Goal: Transaction & Acquisition: Purchase product/service

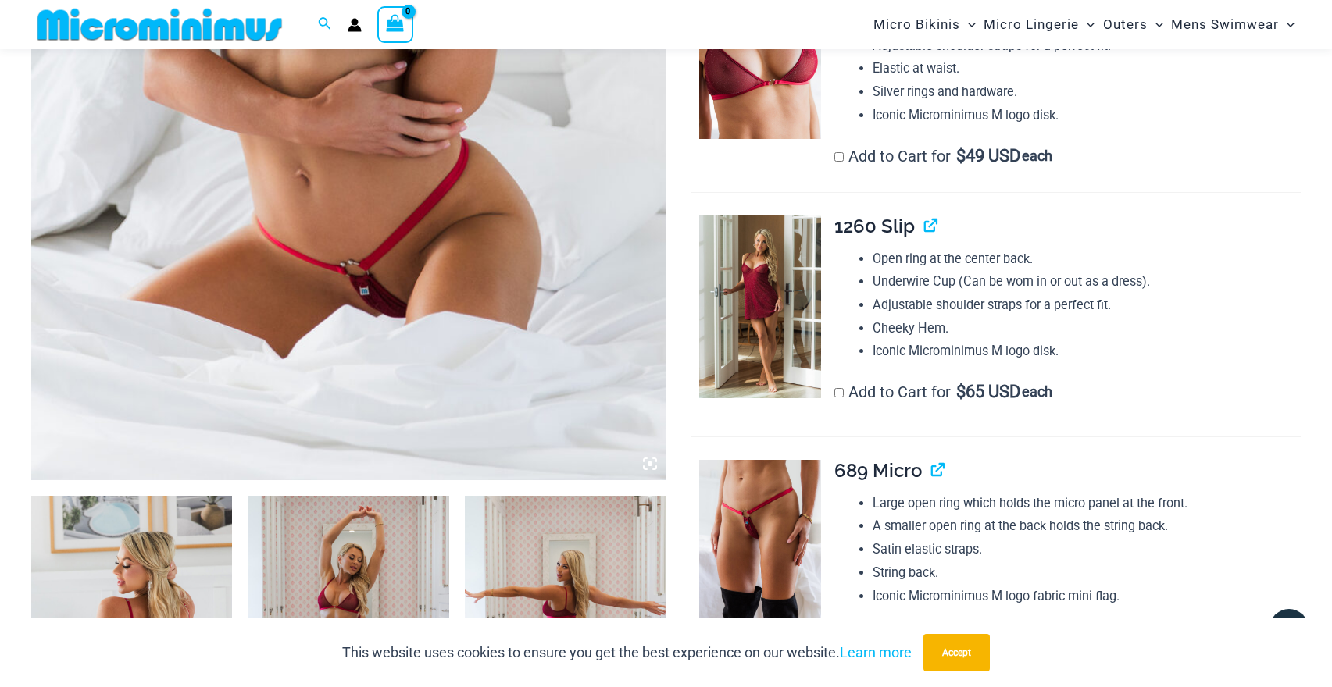
scroll to position [530, 0]
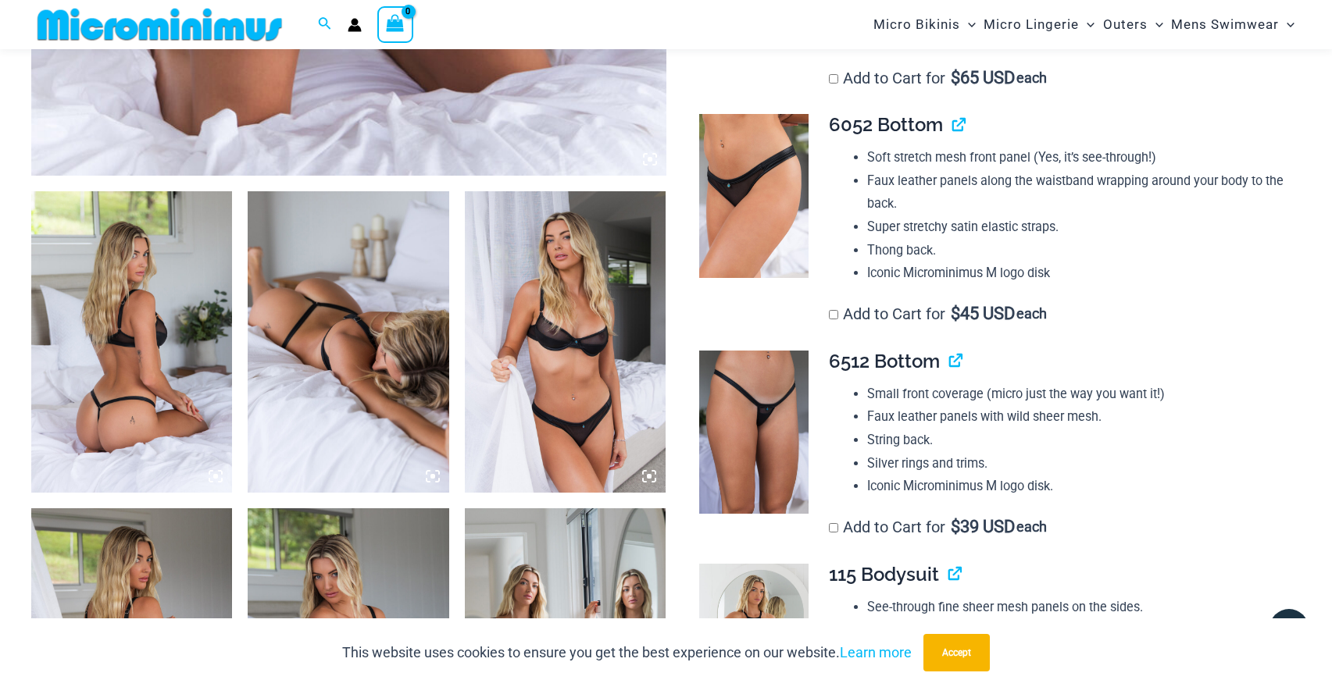
scroll to position [889, 0]
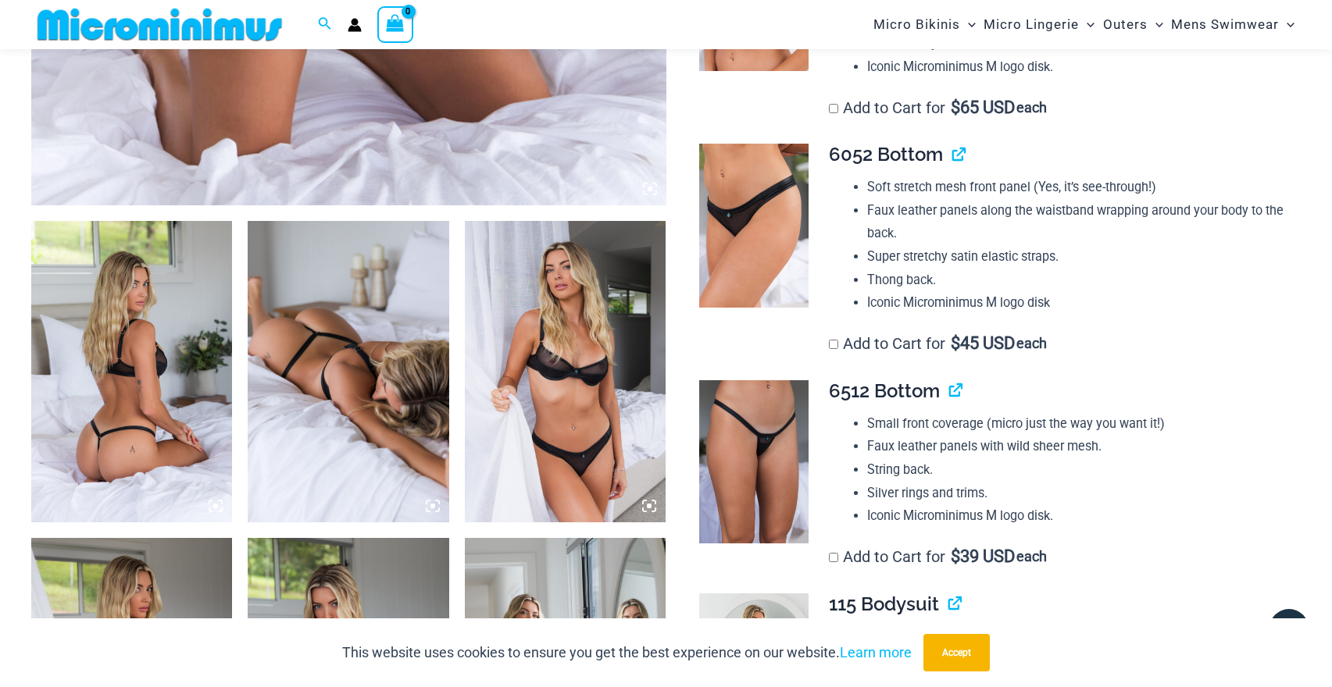
click at [114, 392] on img at bounding box center [131, 372] width 201 height 302
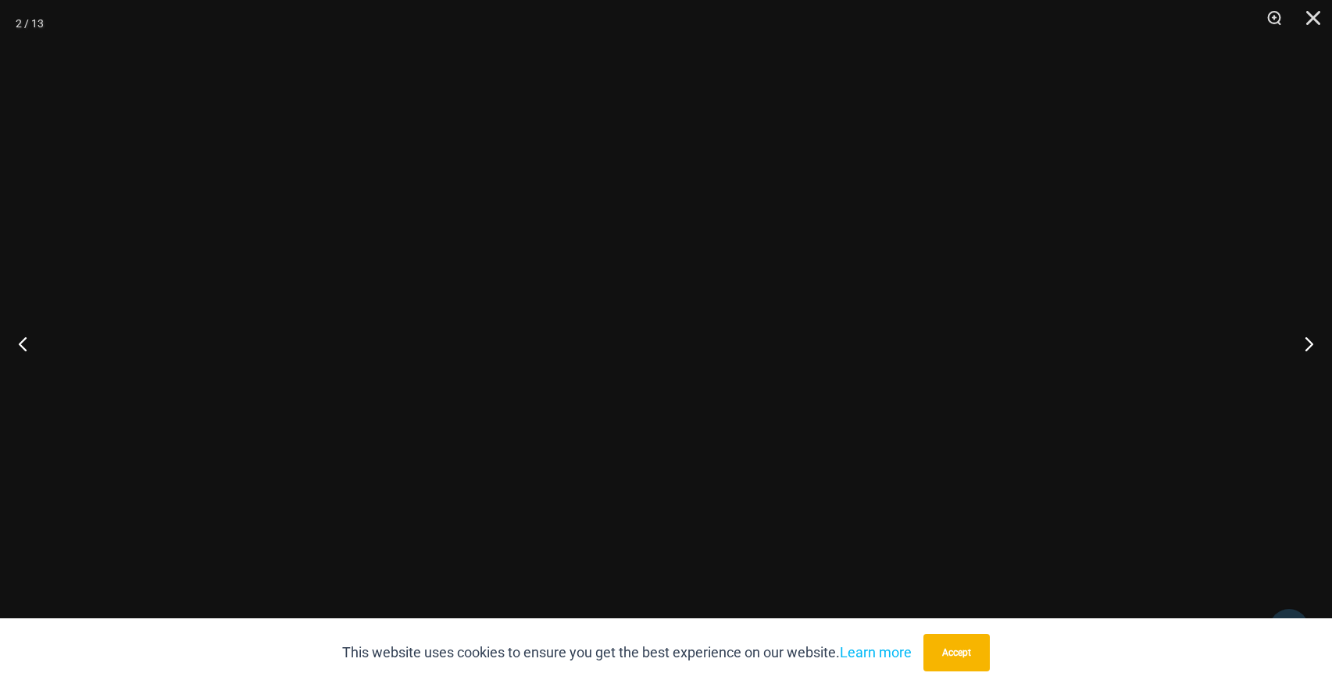
click at [114, 392] on div at bounding box center [666, 343] width 1332 height 687
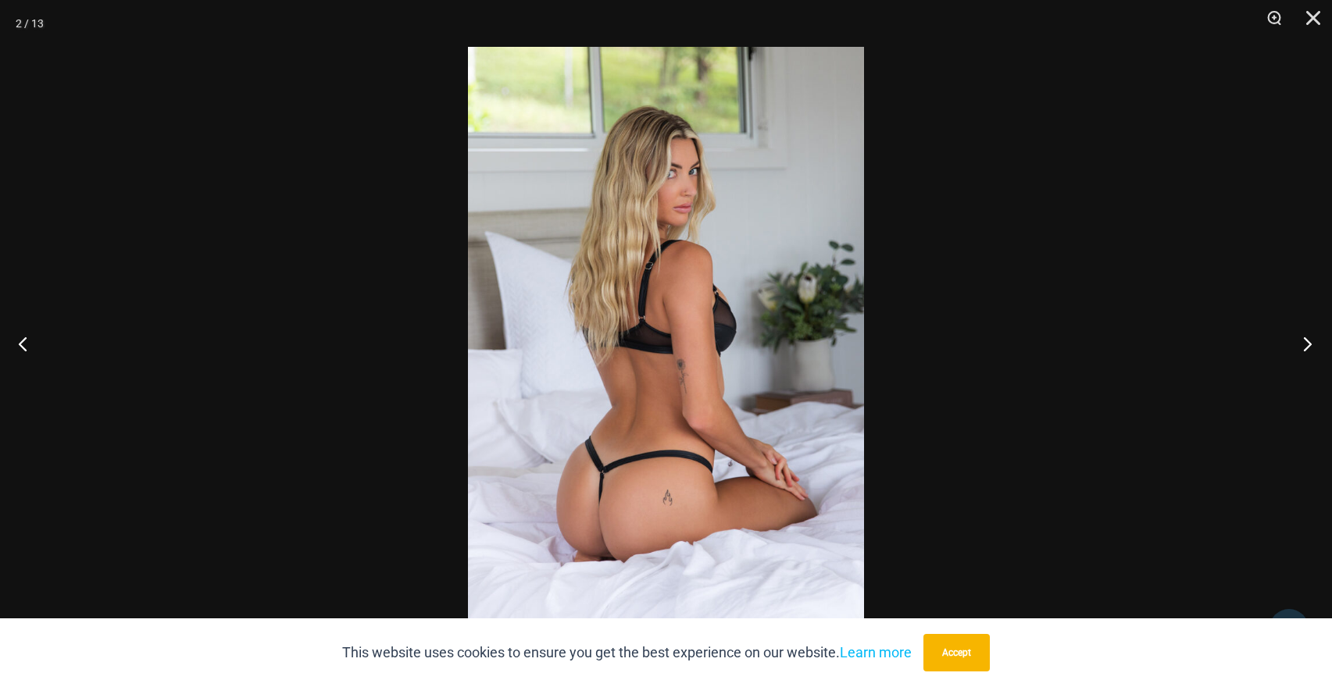
click at [1302, 348] on button "Next" at bounding box center [1302, 344] width 59 height 78
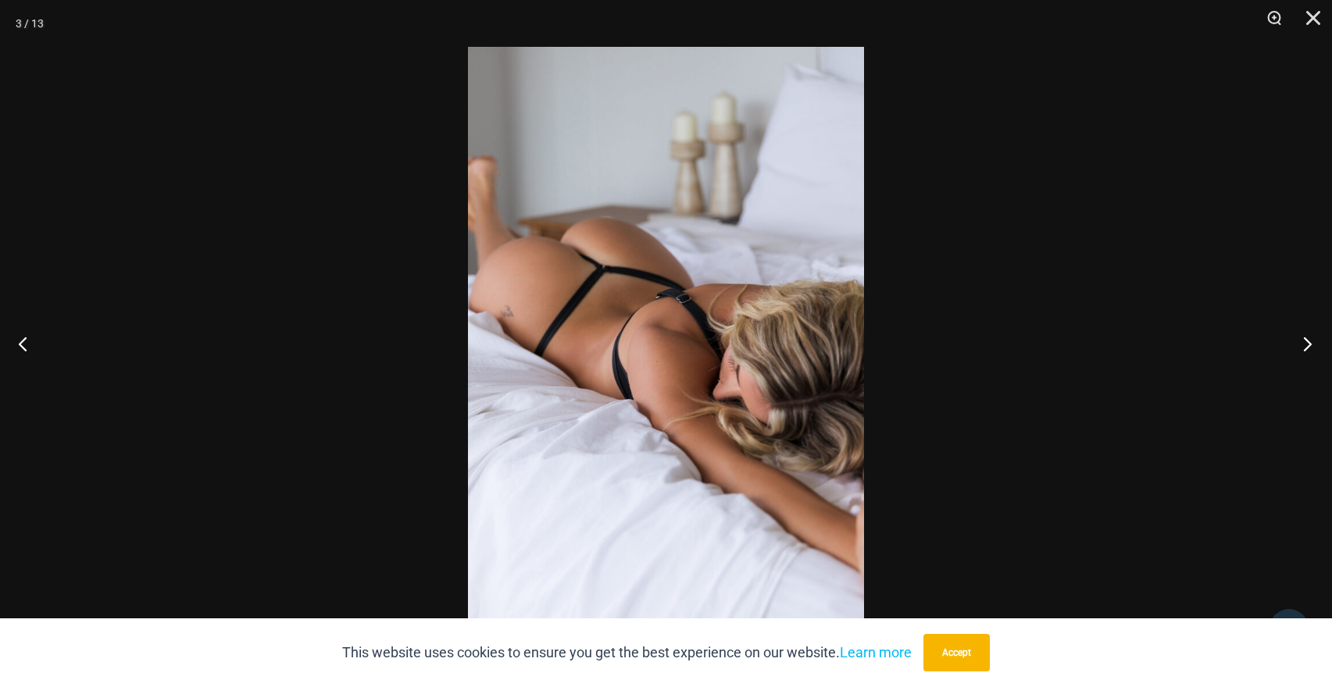
click at [1302, 348] on button "Next" at bounding box center [1302, 344] width 59 height 78
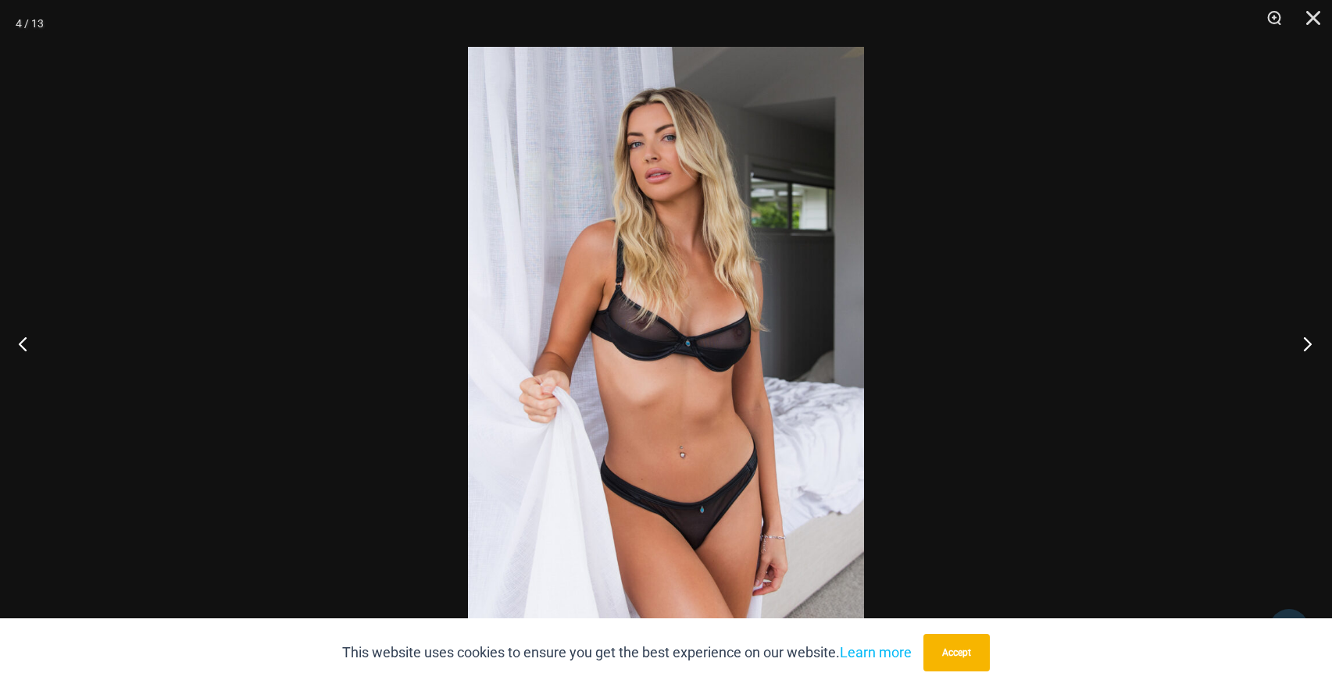
click at [1302, 348] on button "Next" at bounding box center [1302, 344] width 59 height 78
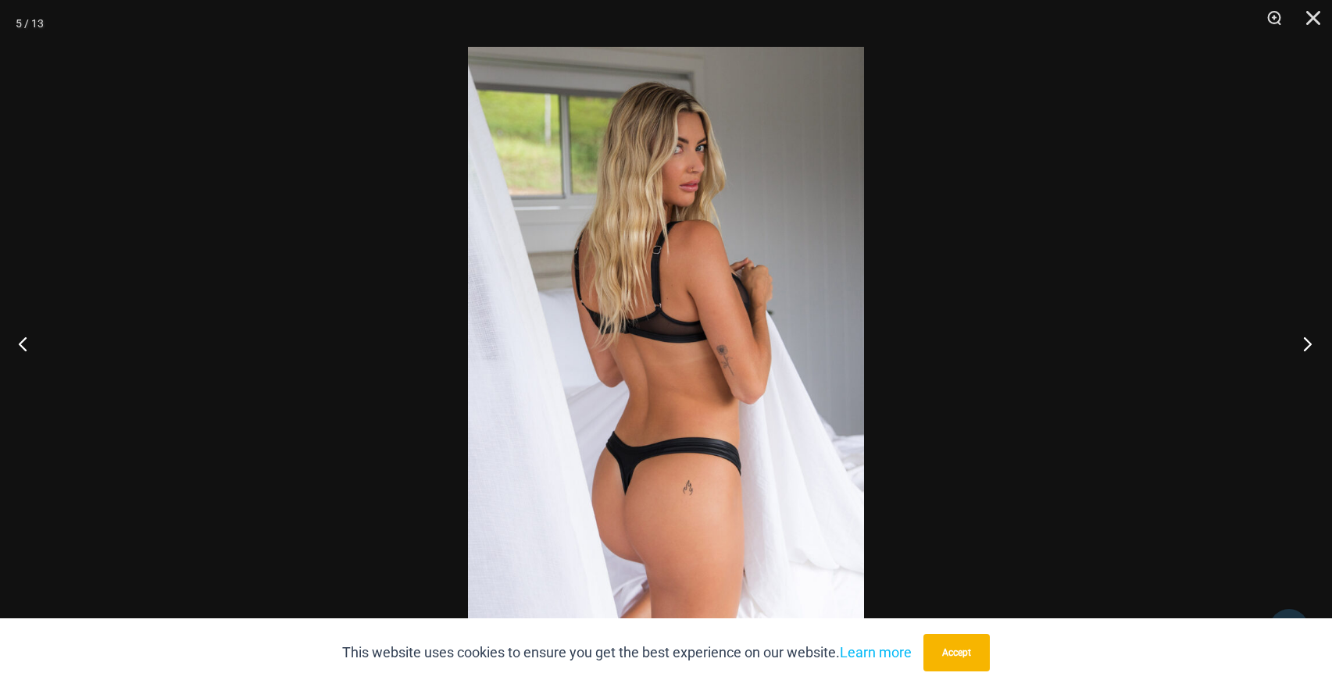
click at [1302, 348] on button "Next" at bounding box center [1302, 344] width 59 height 78
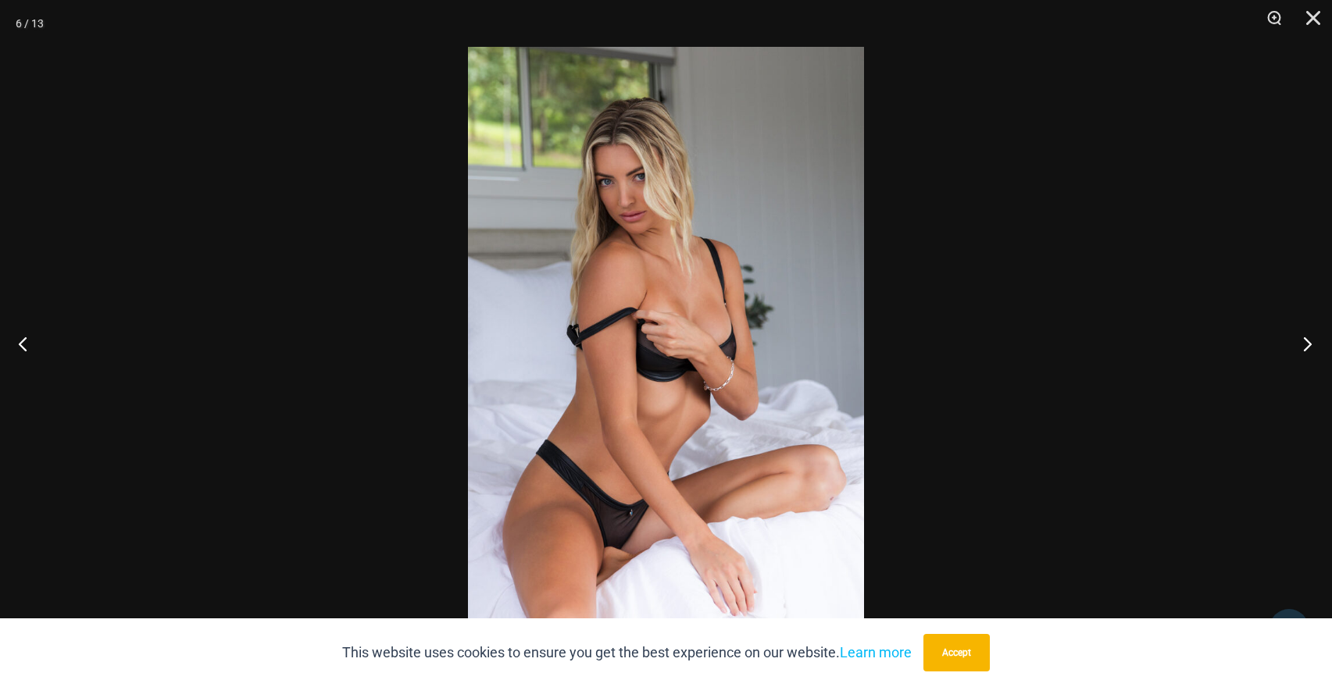
click at [1302, 348] on button "Next" at bounding box center [1302, 344] width 59 height 78
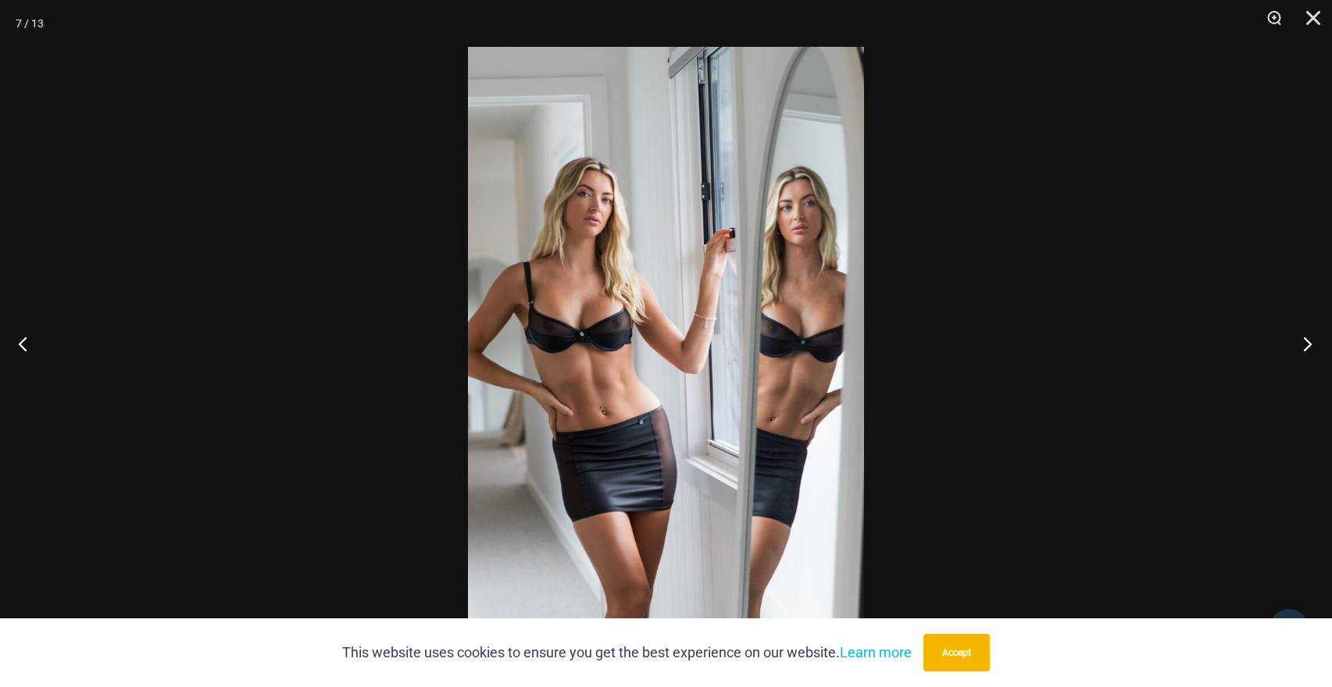
click at [1302, 348] on button "Next" at bounding box center [1302, 344] width 59 height 78
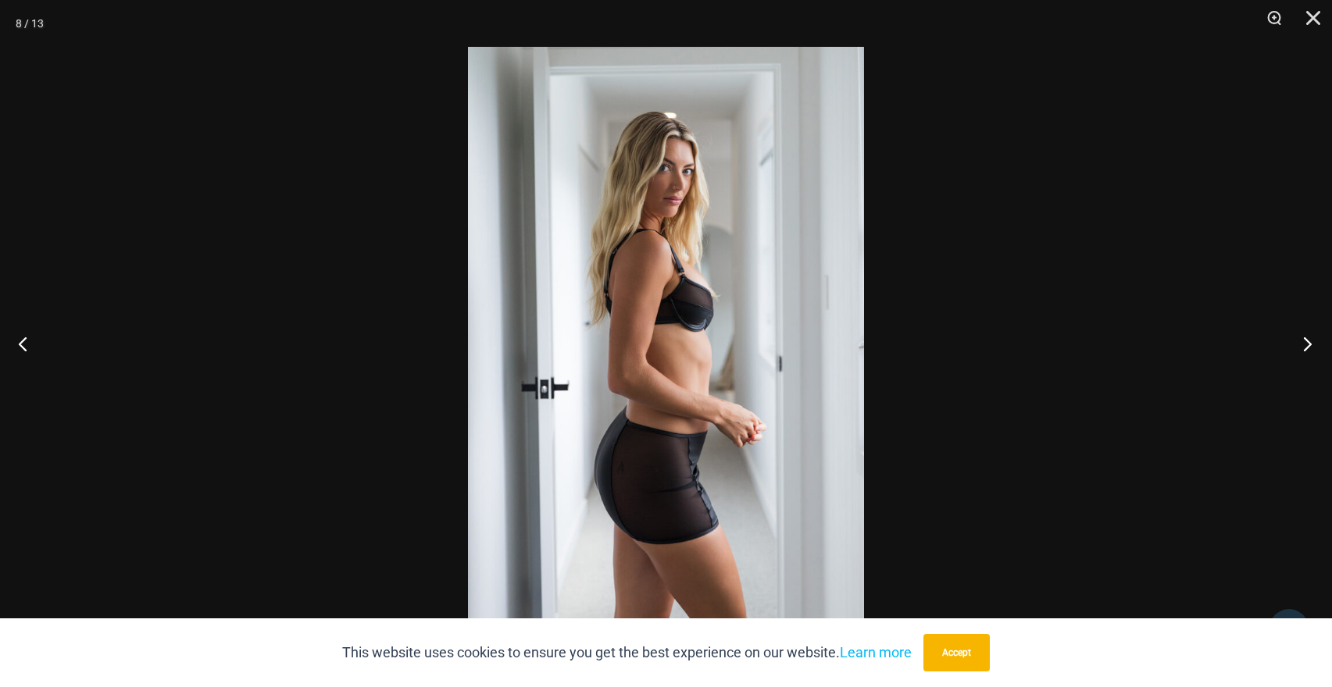
click at [1302, 348] on button "Next" at bounding box center [1302, 344] width 59 height 78
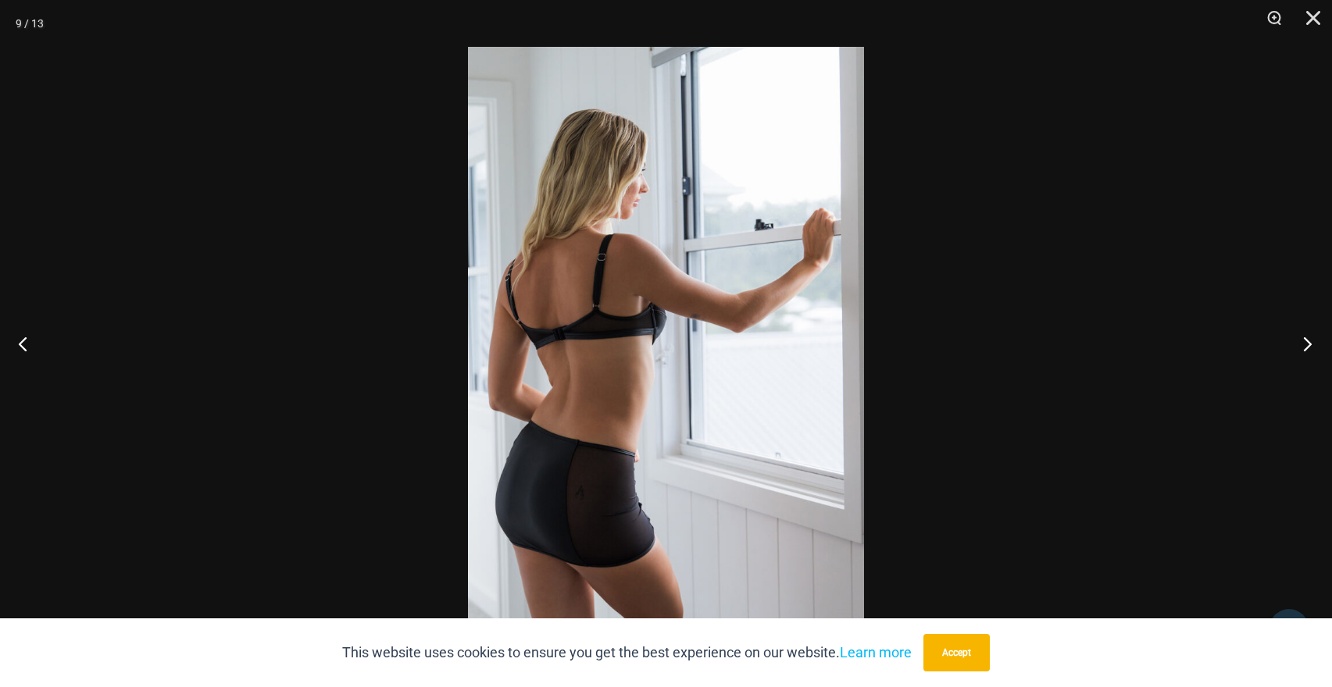
click at [1302, 348] on button "Next" at bounding box center [1302, 344] width 59 height 78
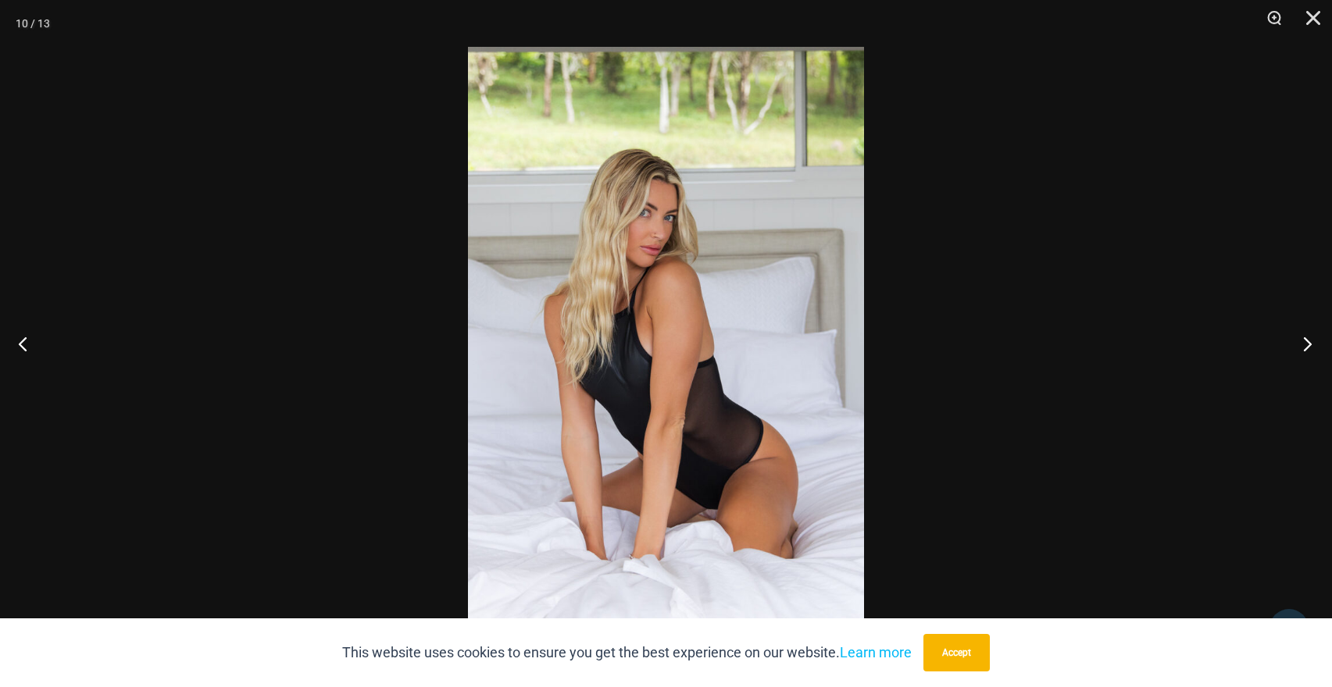
click at [1302, 348] on button "Next" at bounding box center [1302, 344] width 59 height 78
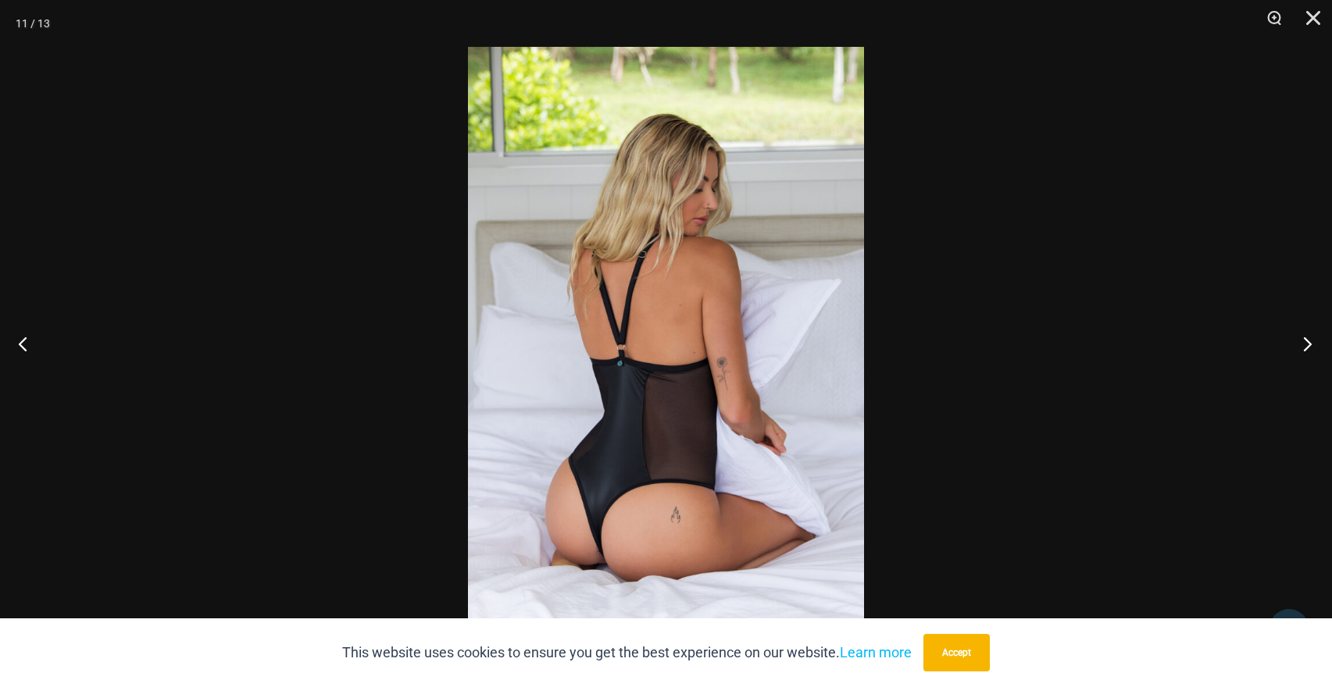
click at [1302, 348] on button "Next" at bounding box center [1302, 344] width 59 height 78
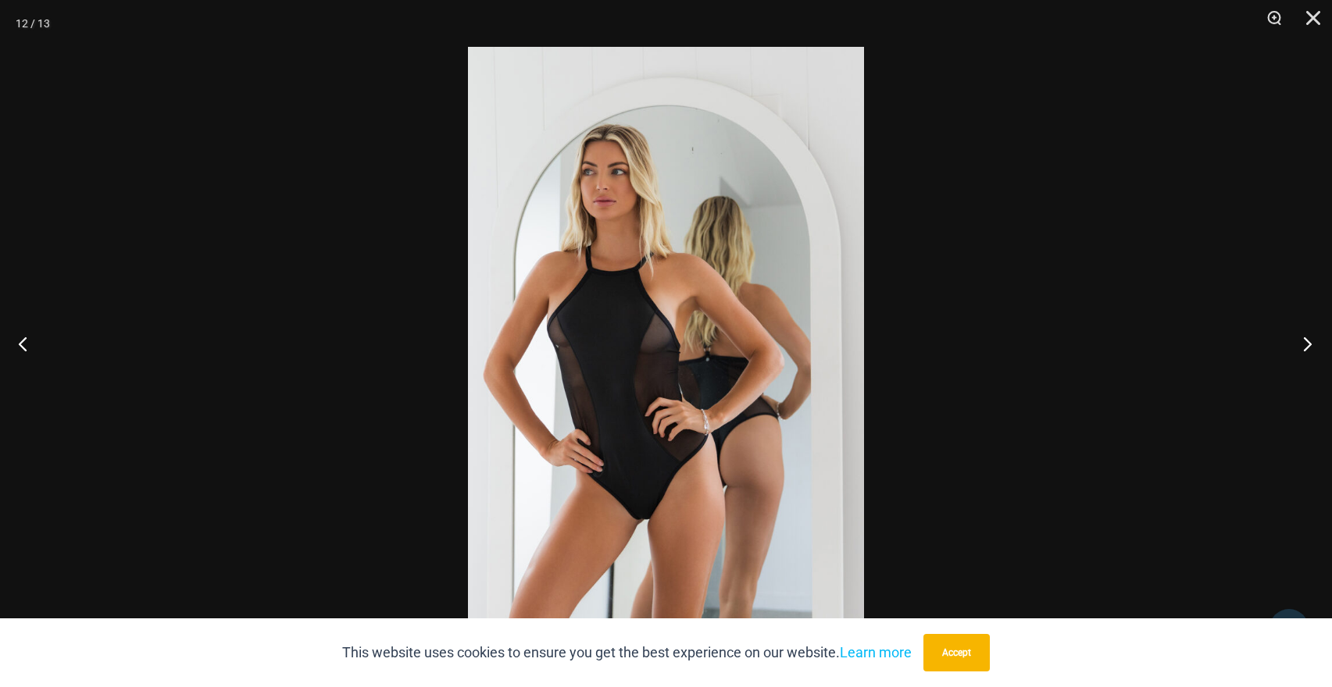
click at [1302, 348] on button "Next" at bounding box center [1302, 344] width 59 height 78
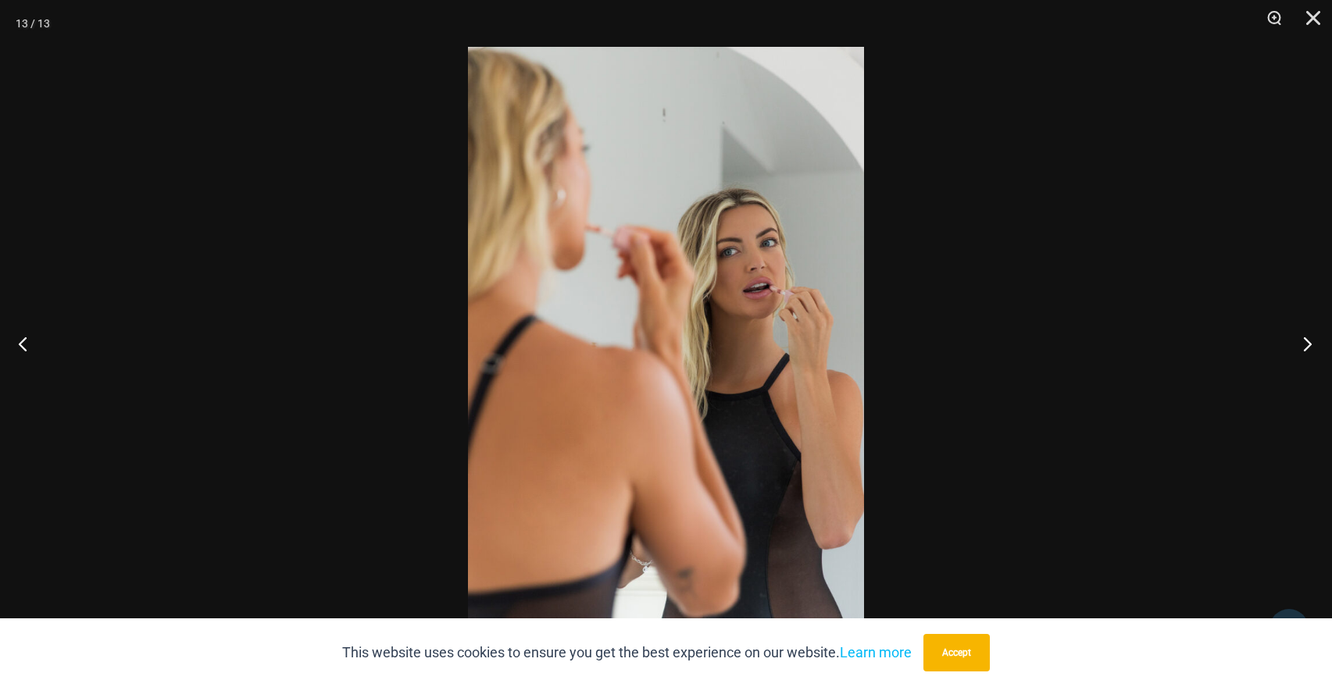
click at [1302, 348] on button "Next" at bounding box center [1302, 344] width 59 height 78
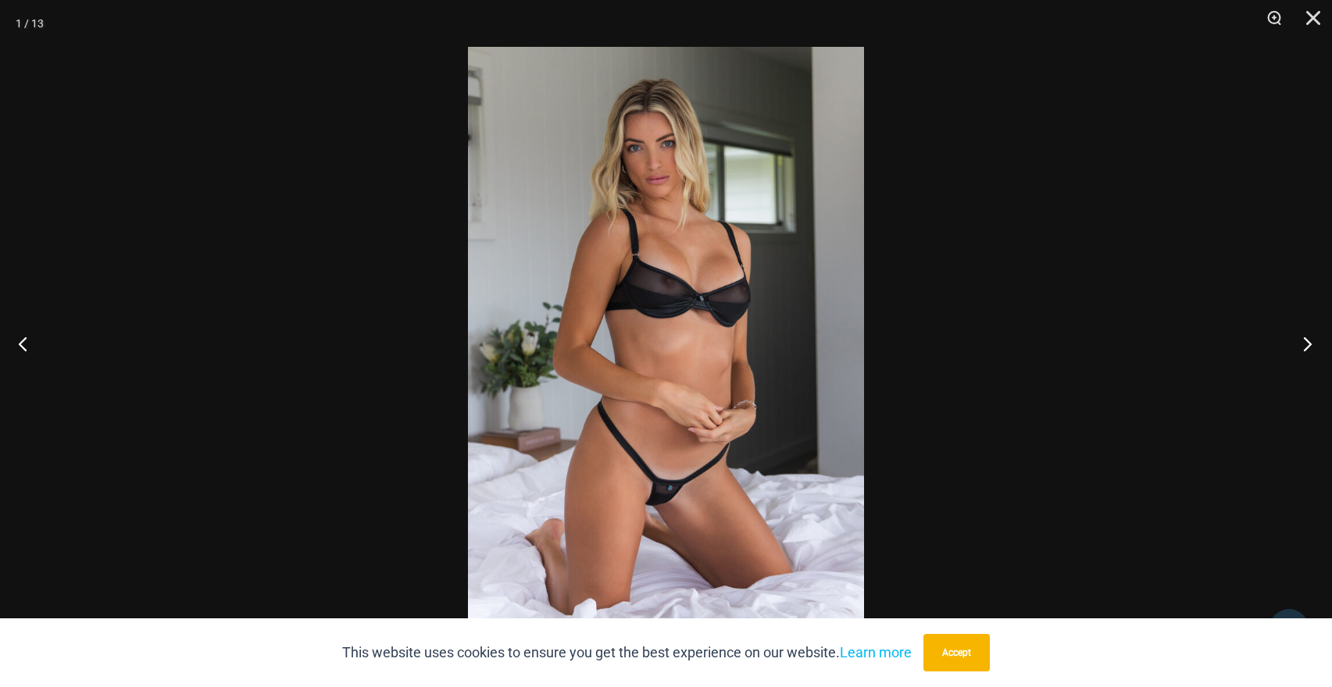
click at [1302, 348] on button "Next" at bounding box center [1302, 344] width 59 height 78
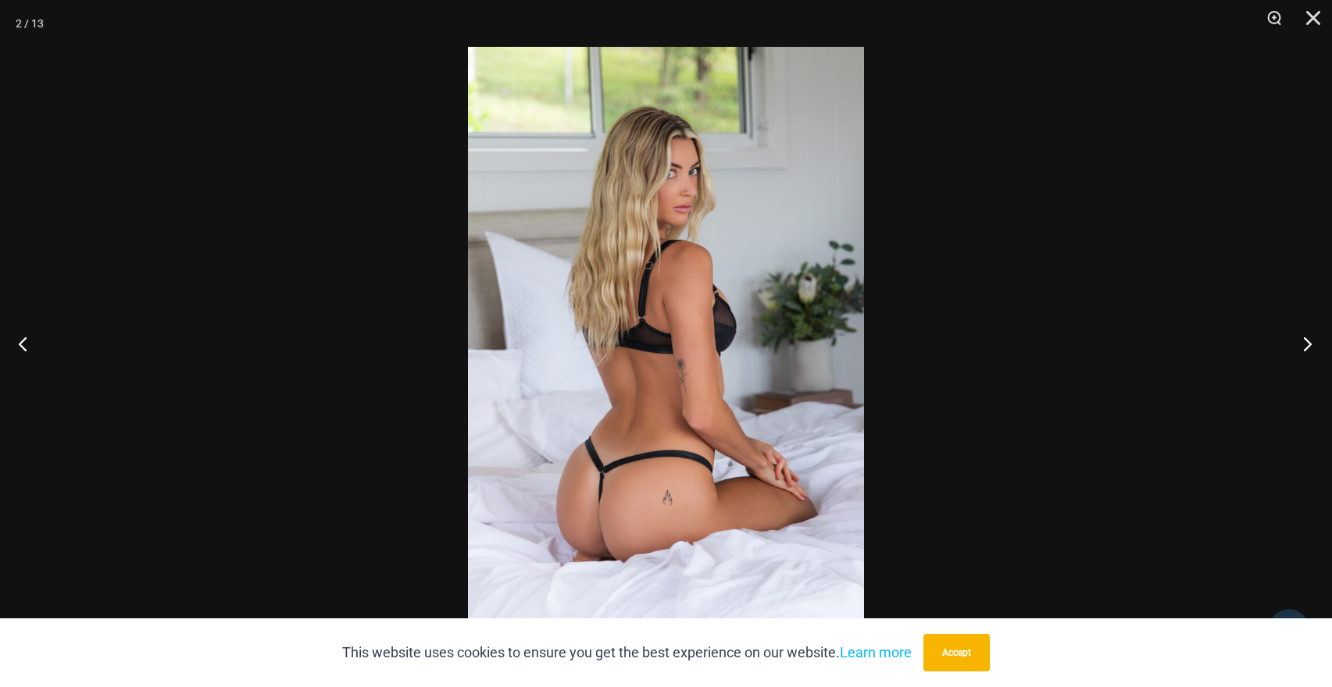
click at [1302, 348] on button "Next" at bounding box center [1302, 344] width 59 height 78
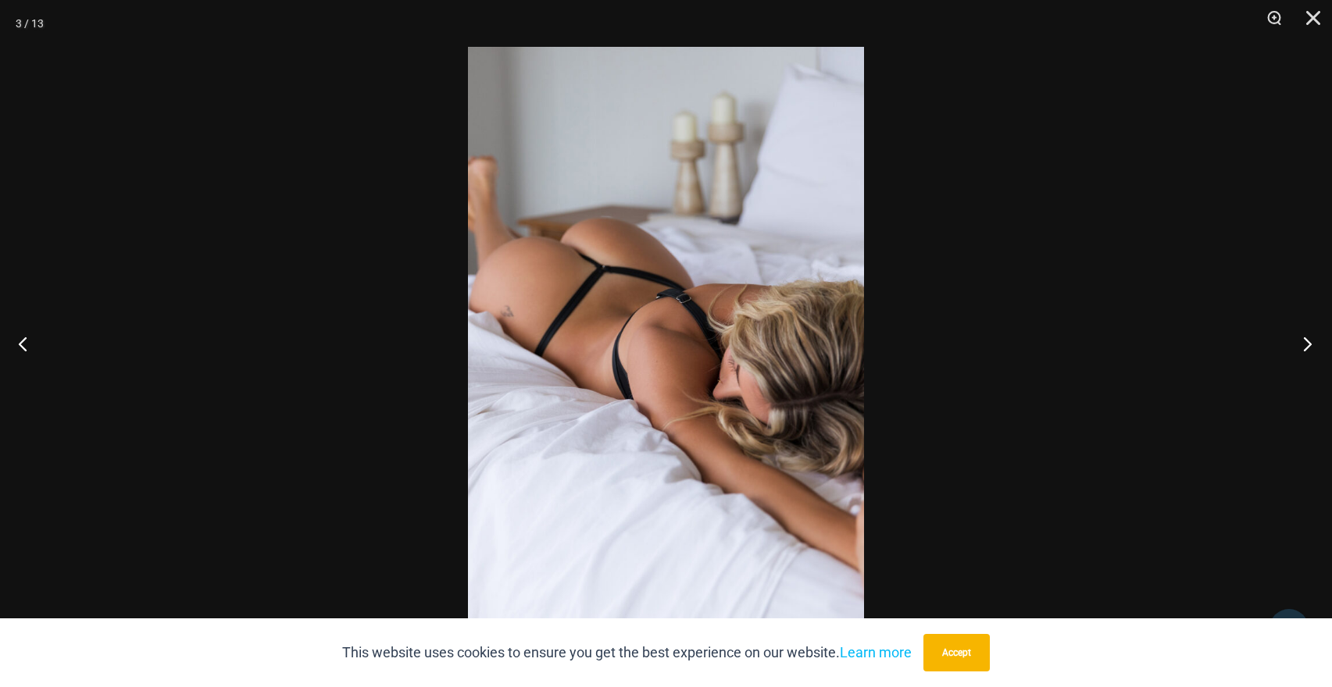
click at [1302, 348] on button "Next" at bounding box center [1302, 344] width 59 height 78
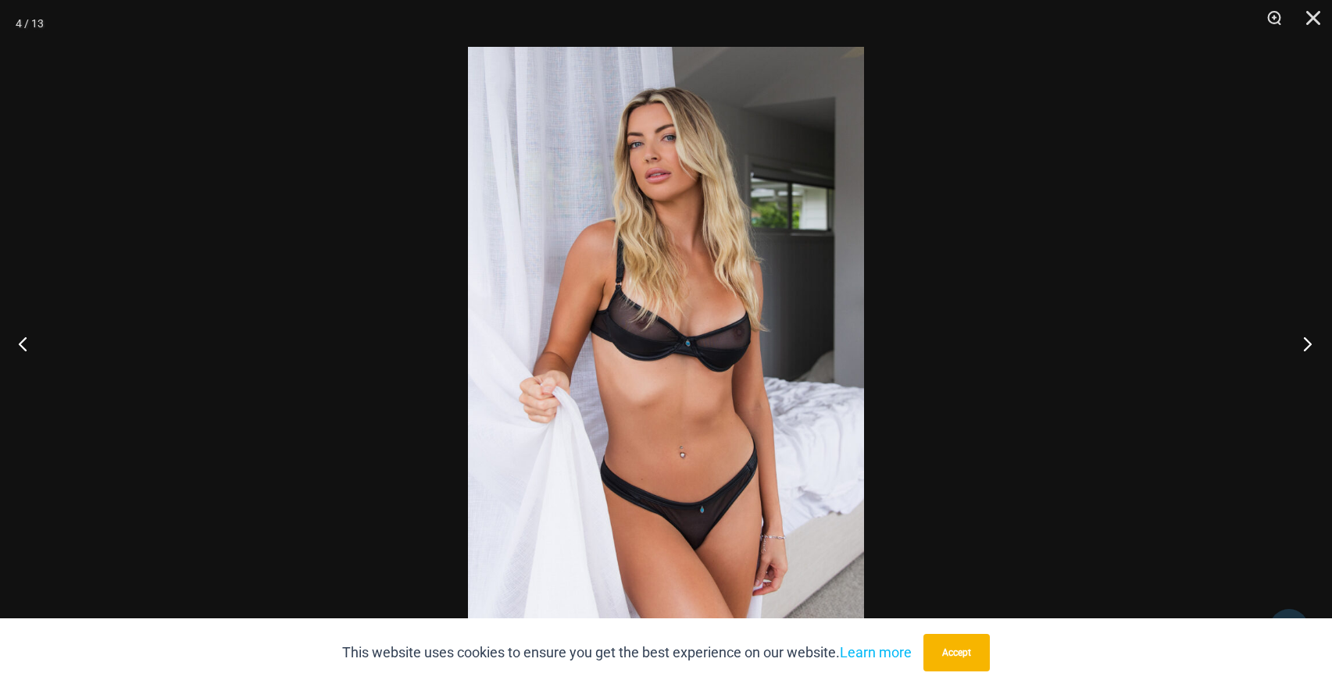
click at [1302, 348] on button "Next" at bounding box center [1302, 344] width 59 height 78
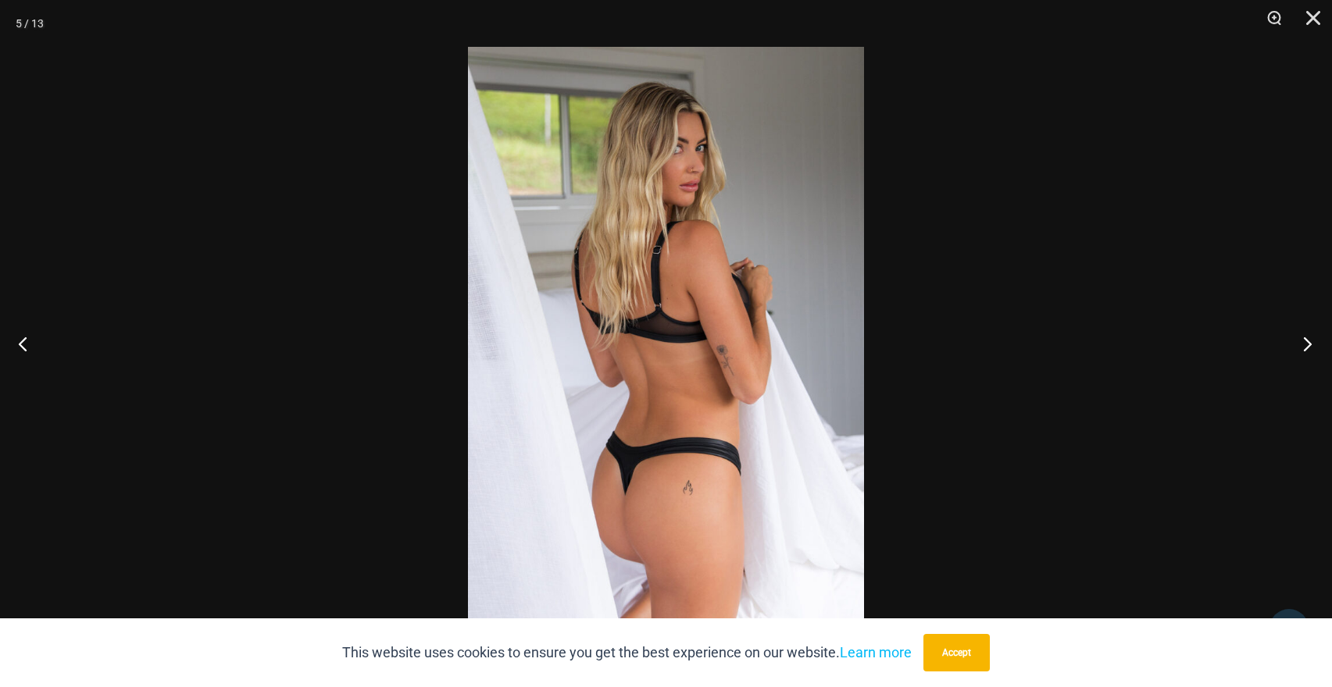
click at [1302, 348] on button "Next" at bounding box center [1302, 344] width 59 height 78
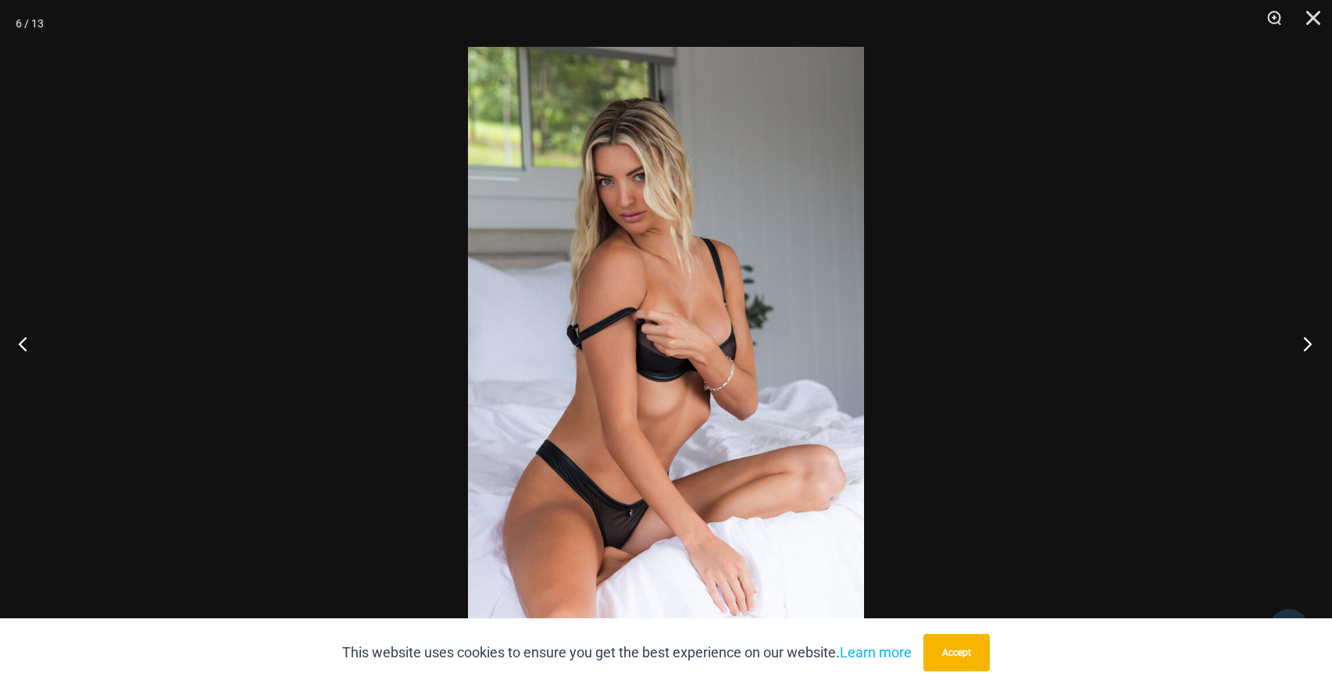
click at [1302, 348] on button "Next" at bounding box center [1302, 344] width 59 height 78
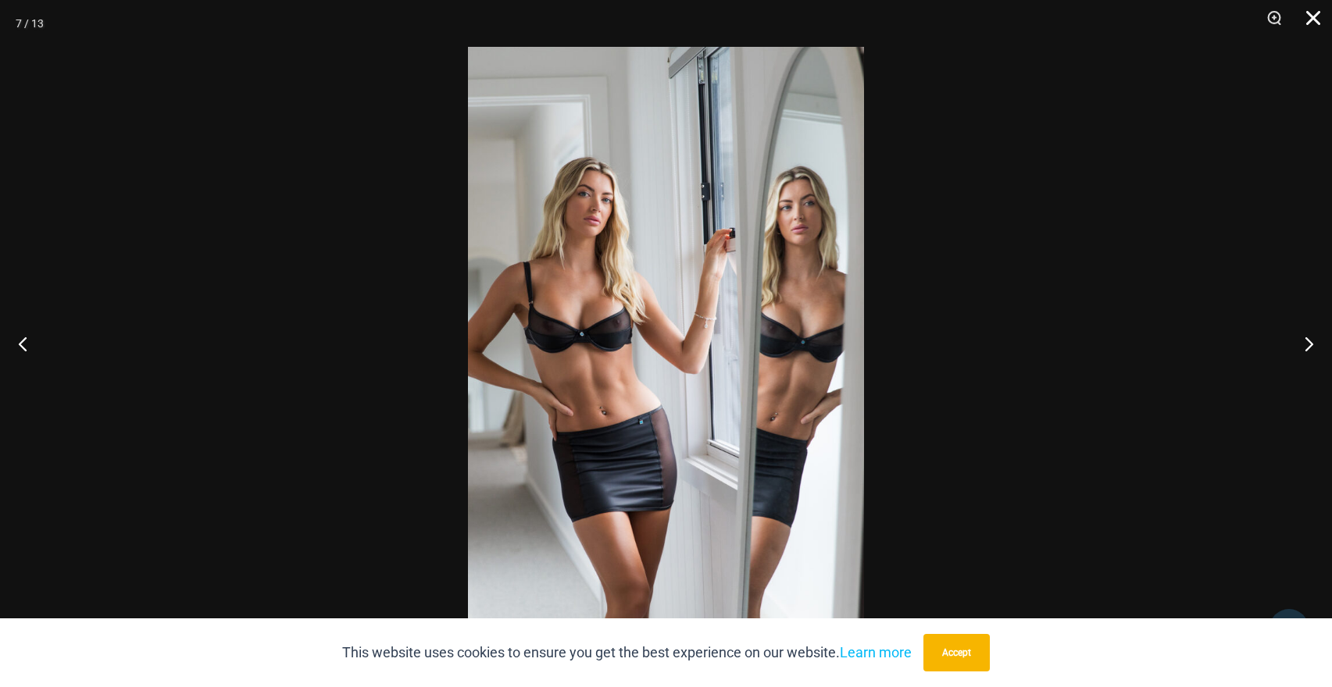
click at [1313, 20] on button "Close" at bounding box center [1307, 23] width 39 height 47
